Goal: Transaction & Acquisition: Purchase product/service

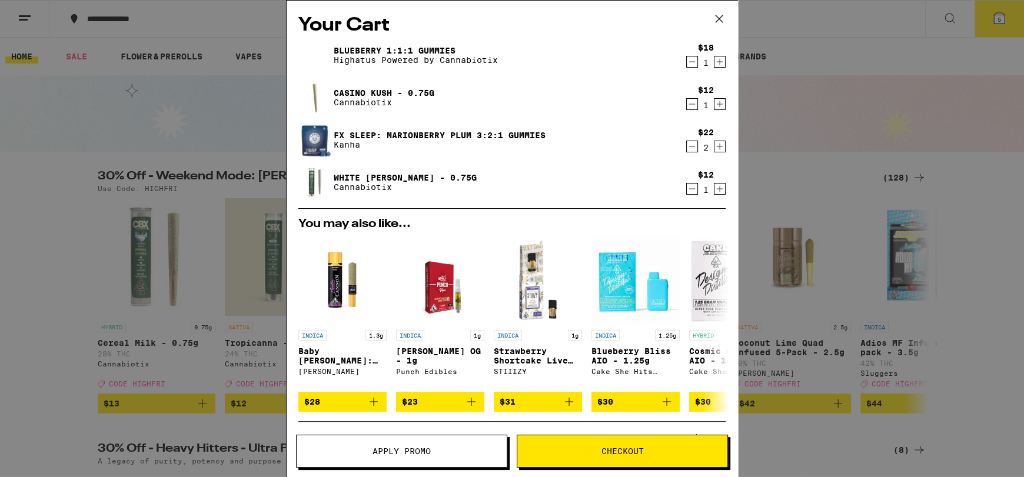
click at [367, 455] on button "Apply Promo" at bounding box center [401, 451] width 211 height 33
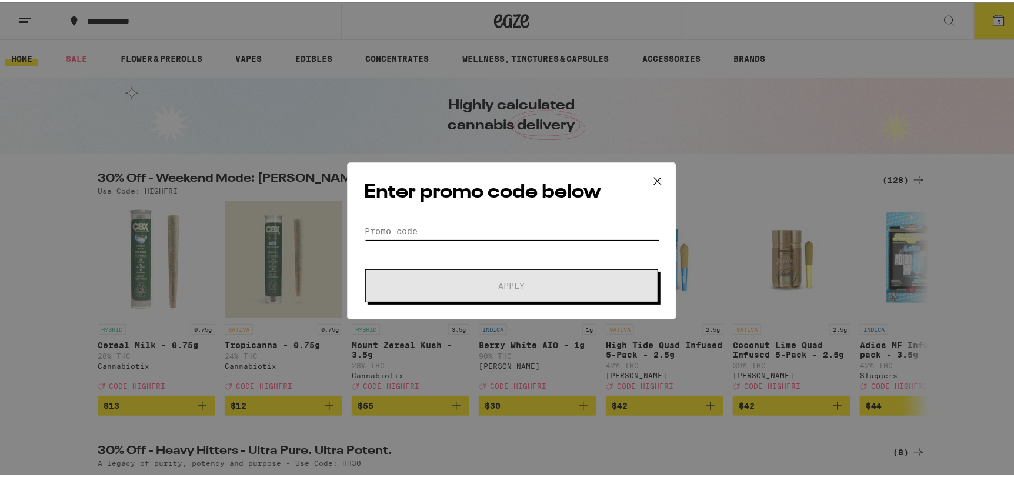
click at [377, 232] on input "Promo Code" at bounding box center [511, 229] width 295 height 18
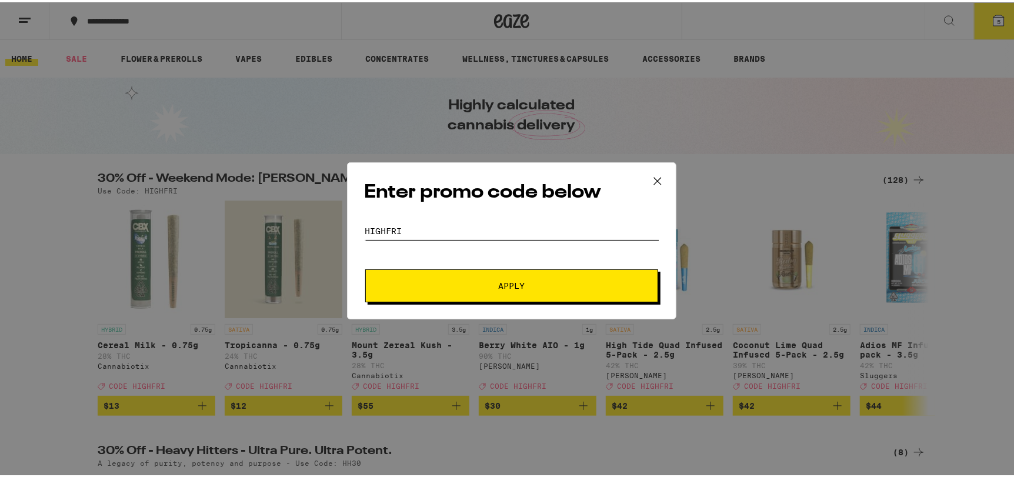
type input "highfri"
click at [552, 281] on span "Apply" at bounding box center [512, 283] width 212 height 8
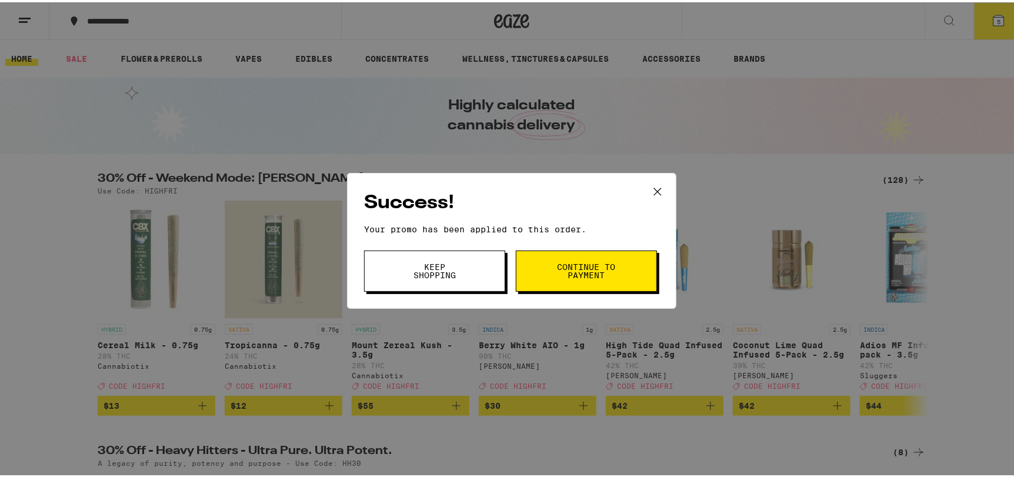
click at [415, 280] on button "Keep Shopping" at bounding box center [434, 268] width 141 height 41
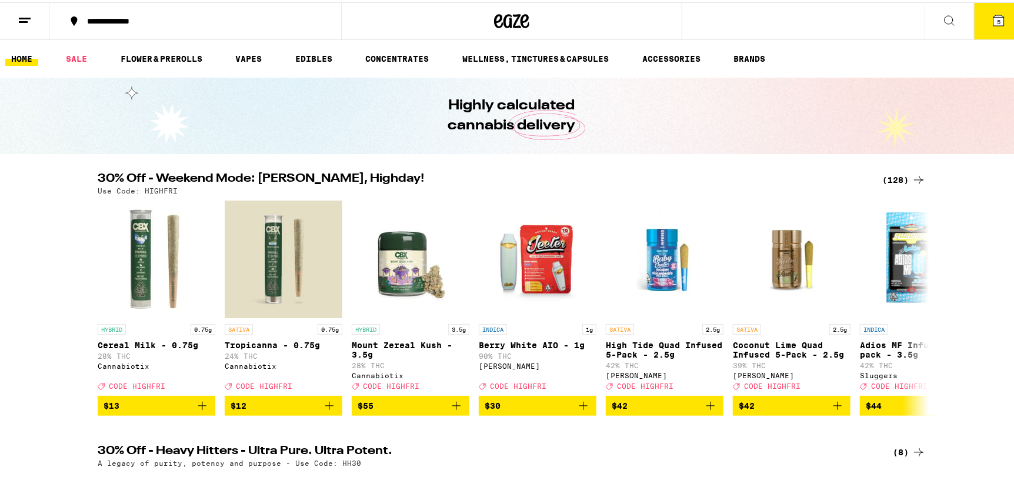
click at [1003, 6] on button "5" at bounding box center [998, 19] width 49 height 36
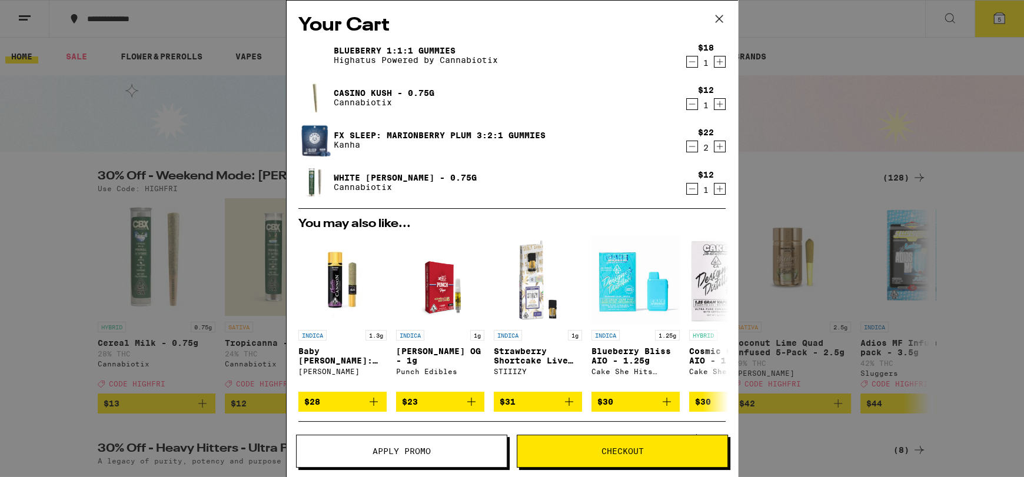
click at [720, 21] on icon at bounding box center [719, 19] width 18 height 18
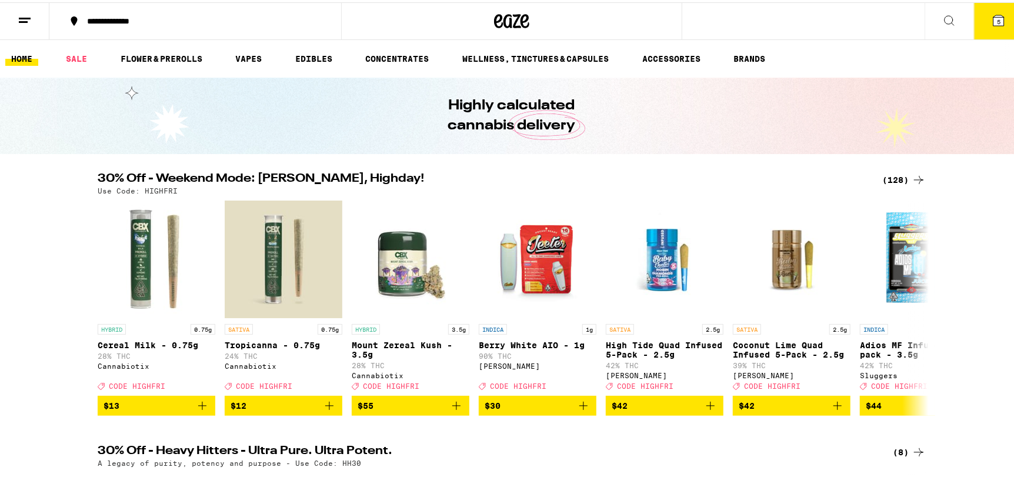
click at [958, 5] on button at bounding box center [949, 19] width 49 height 37
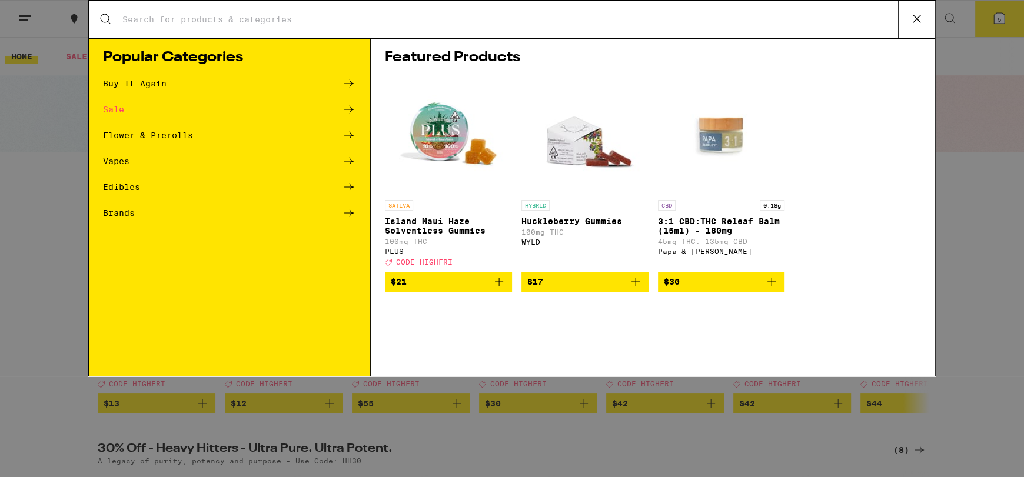
click at [916, 18] on icon at bounding box center [916, 18] width 7 height 7
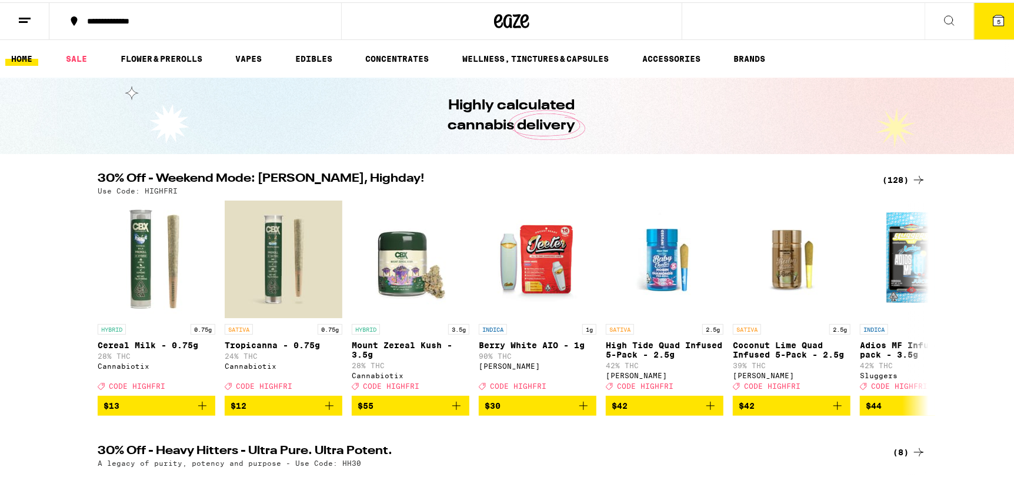
click at [997, 23] on span "5" at bounding box center [999, 19] width 4 height 7
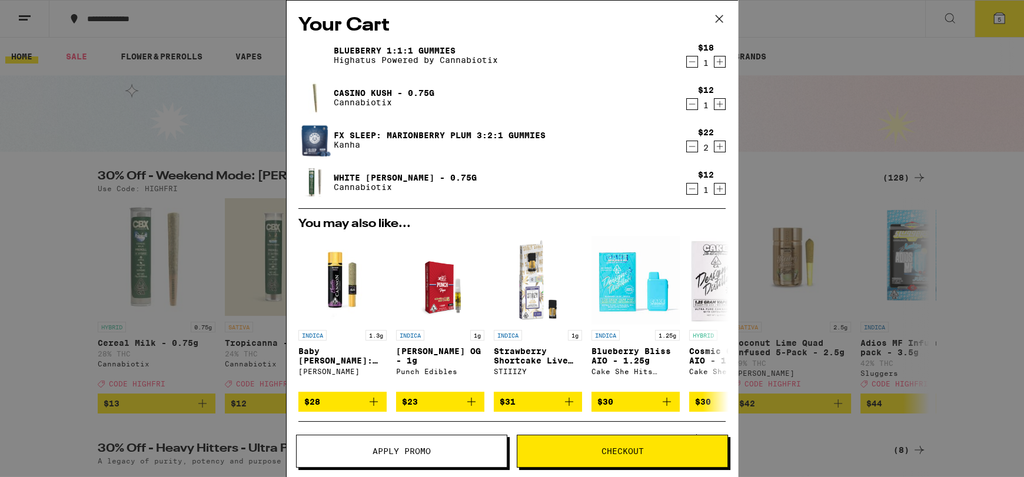
click at [717, 19] on icon at bounding box center [719, 19] width 18 height 18
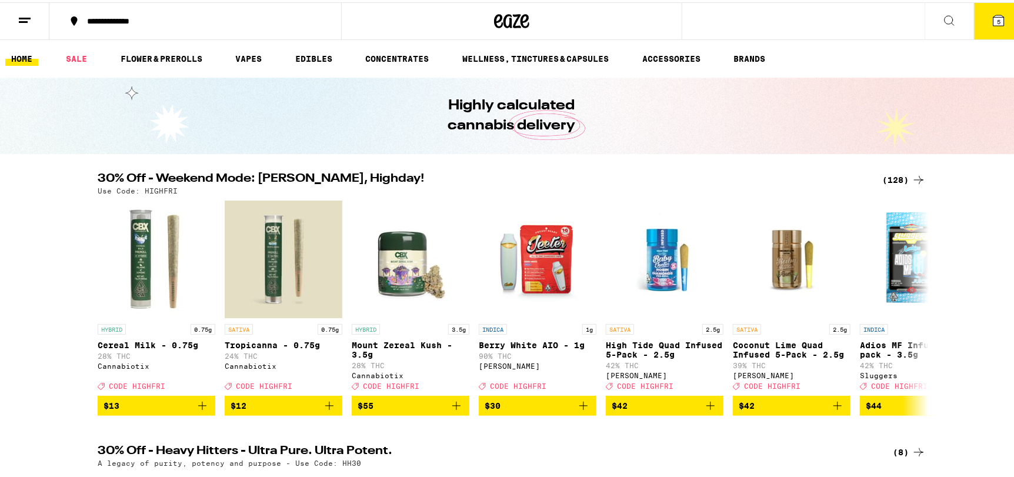
click at [1006, 26] on button "5" at bounding box center [998, 19] width 49 height 36
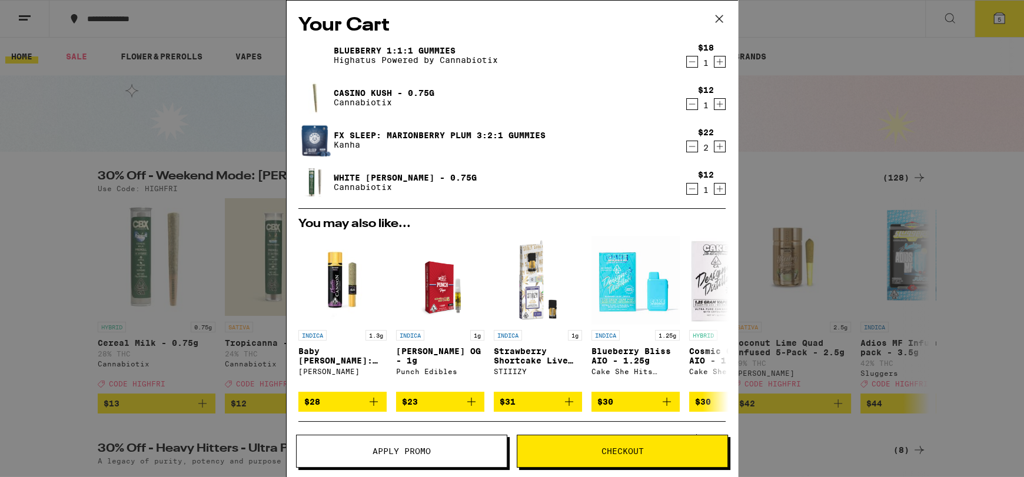
click at [714, 18] on icon at bounding box center [719, 19] width 18 height 18
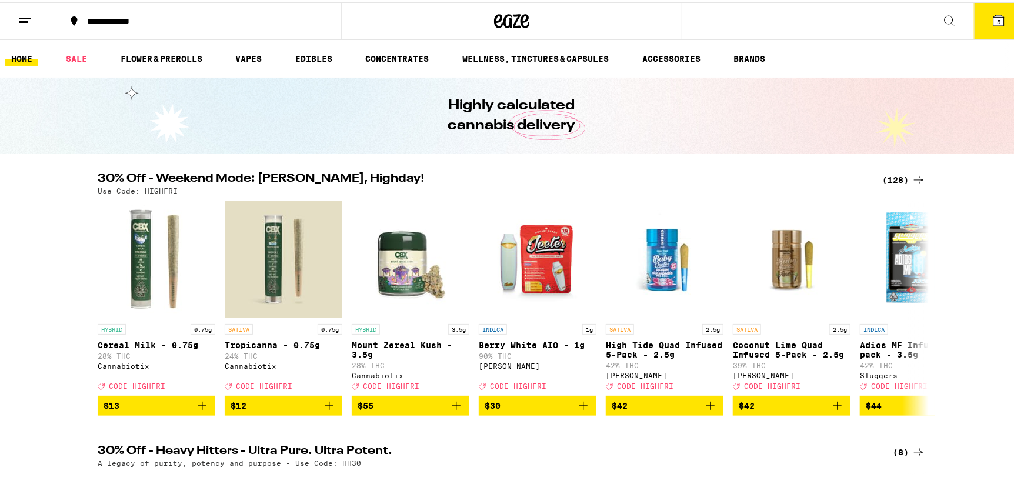
click at [992, 27] on button "5" at bounding box center [998, 19] width 49 height 36
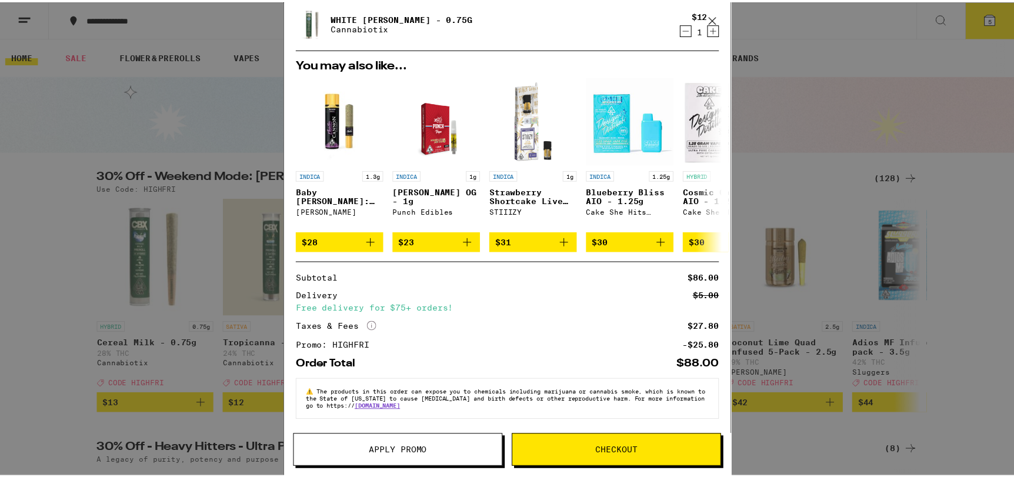
scroll to position [167, 0]
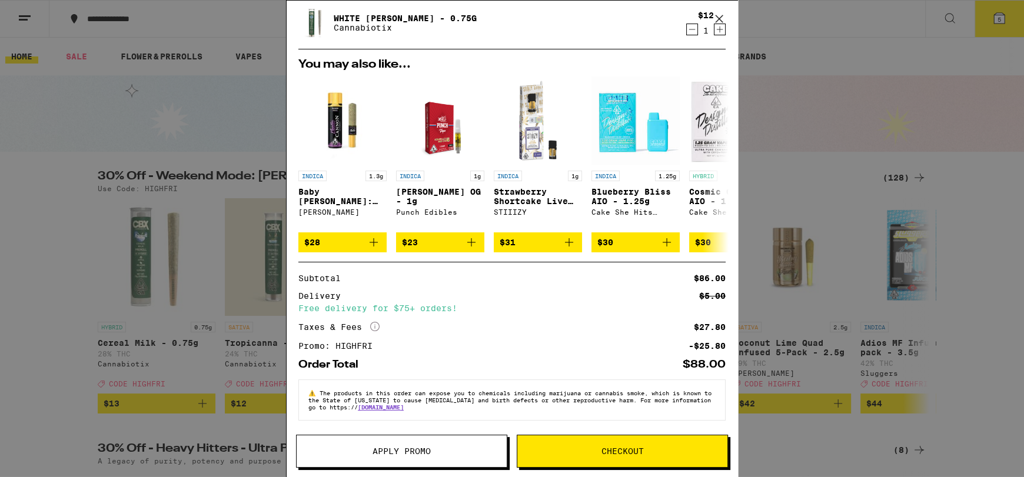
click at [722, 17] on icon at bounding box center [719, 19] width 18 height 18
